Goal: Find specific page/section: Find specific page/section

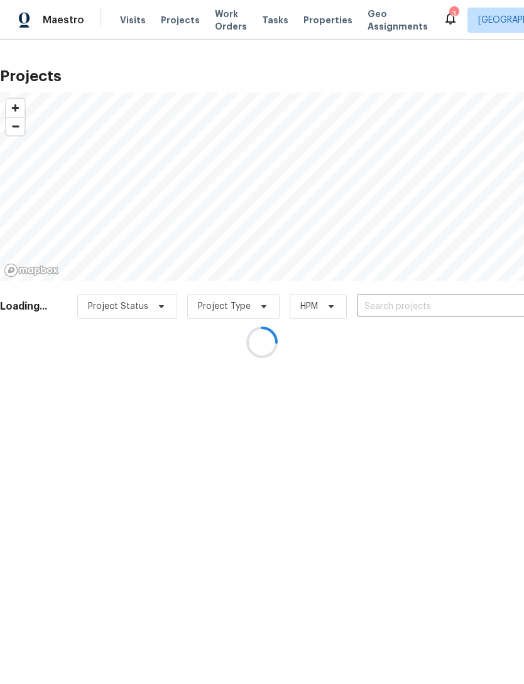
click at [309, 21] on div at bounding box center [262, 342] width 524 height 684
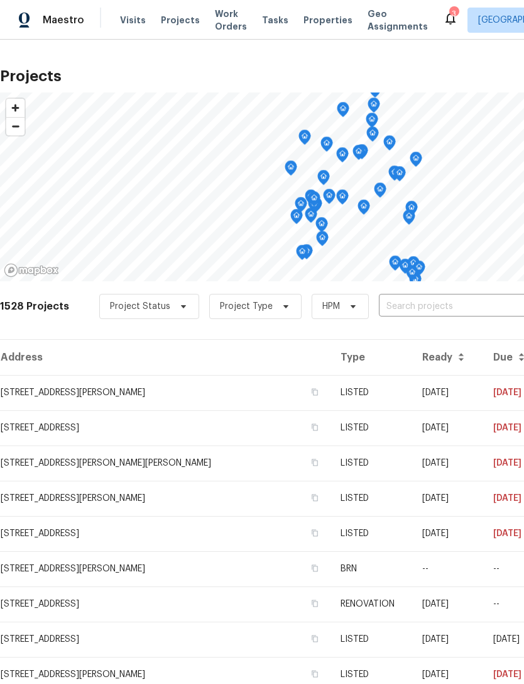
click at [308, 24] on span "Properties" at bounding box center [328, 20] width 49 height 13
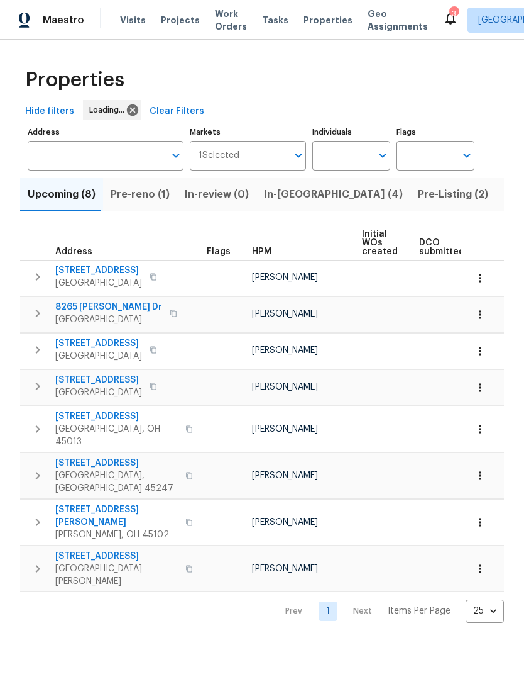
click at [418, 194] on span "Pre-Listing (2)" at bounding box center [453, 195] width 70 height 18
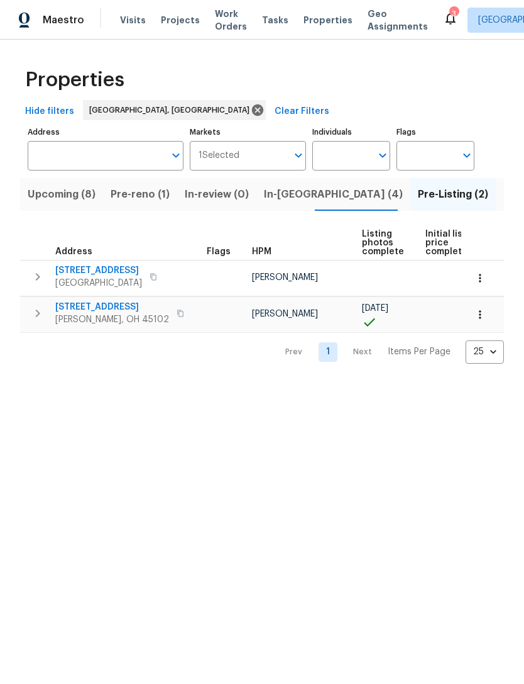
click at [116, 304] on span "105 Cedarwood Dr" at bounding box center [112, 307] width 114 height 13
click at [114, 267] on span "3364 Amberway Ct # 45" at bounding box center [98, 270] width 87 height 13
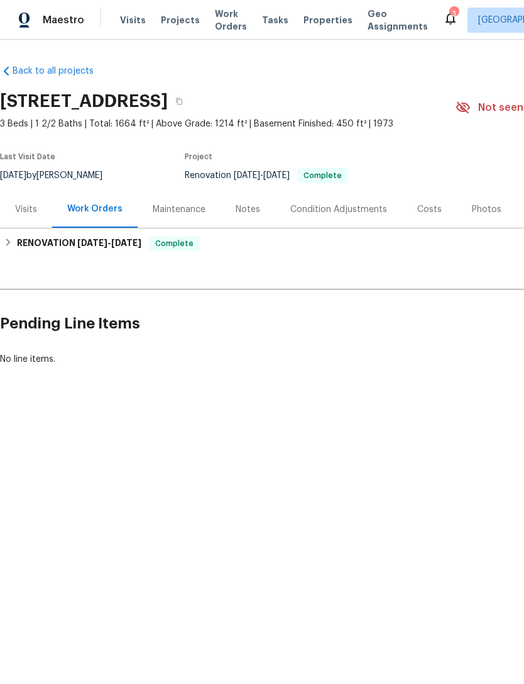
click at [486, 209] on div "Photos" at bounding box center [487, 209] width 30 height 13
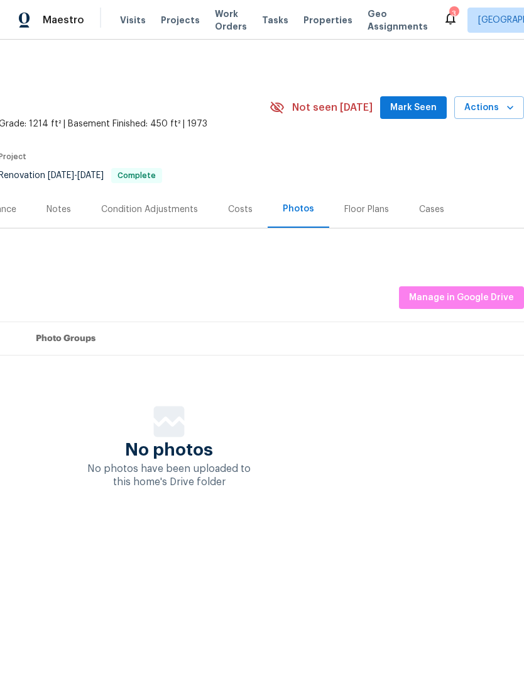
scroll to position [0, 186]
click at [467, 293] on span "Manage in Google Drive" at bounding box center [461, 298] width 105 height 16
